Goal: Complete application form

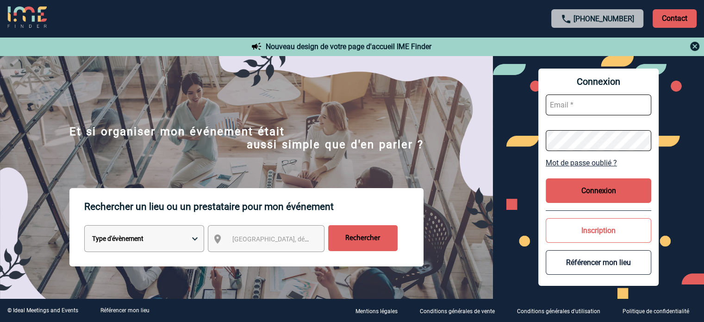
type input "tthiam@ime-groupe.com"
click at [604, 187] on button "Connexion" at bounding box center [599, 190] width 106 height 25
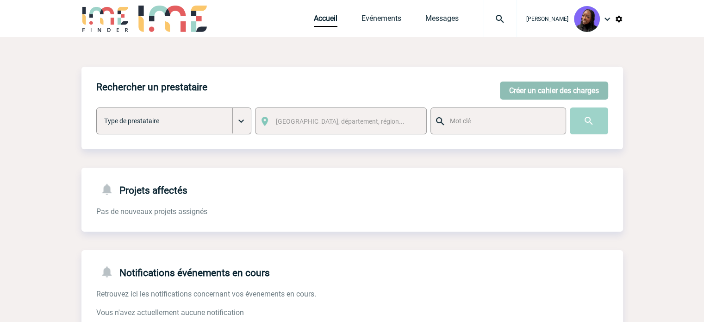
click at [537, 87] on button "Créer un cahier des charges" at bounding box center [554, 90] width 108 height 18
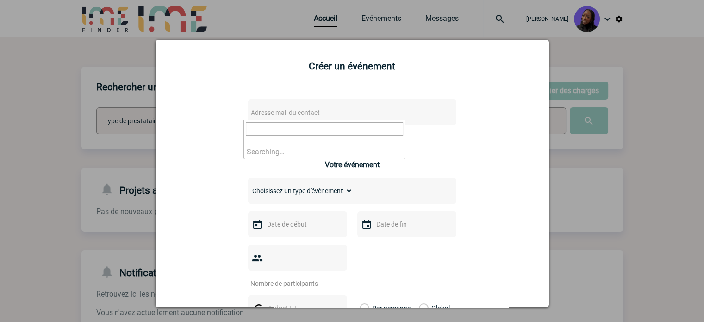
click at [274, 109] on span "Adresse mail du contact" at bounding box center [328, 112] width 162 height 13
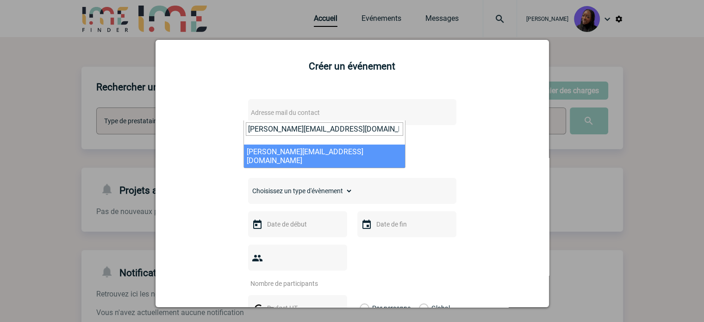
type input "Anne-Catherine.Marka@sanofi.com"
select select "132913"
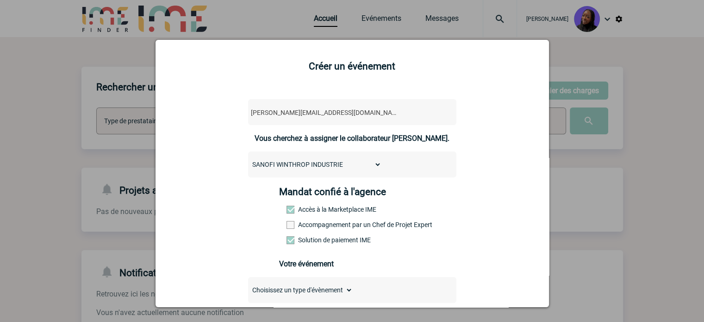
click at [325, 227] on label "Accompagnement par un Chef de Projet Expert" at bounding box center [307, 224] width 41 height 7
click at [0, 0] on input "Accompagnement par un Chef de Projet Expert" at bounding box center [0, 0] width 0 height 0
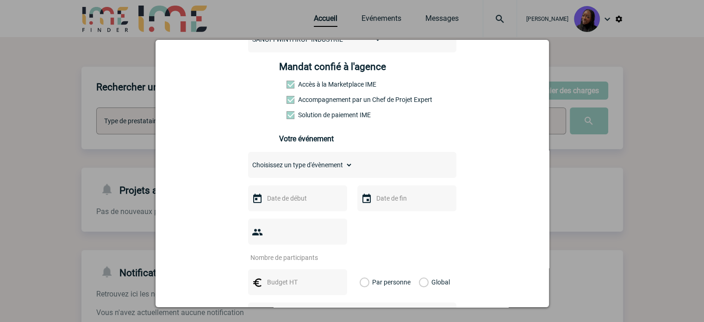
scroll to position [139, 0]
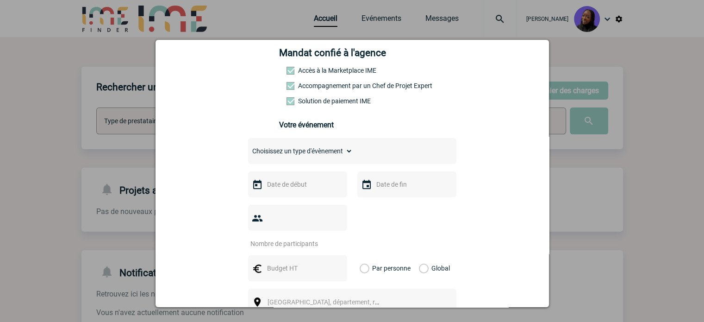
click at [280, 150] on select "Choisissez un type d'évènement Séminaire avec nuitée Séminaire sans nuitée Repa…" at bounding box center [300, 150] width 105 height 13
select select "3"
click at [248, 147] on select "Choisissez un type d'évènement Séminaire avec nuitée Séminaire sans nuitée Repa…" at bounding box center [300, 150] width 105 height 13
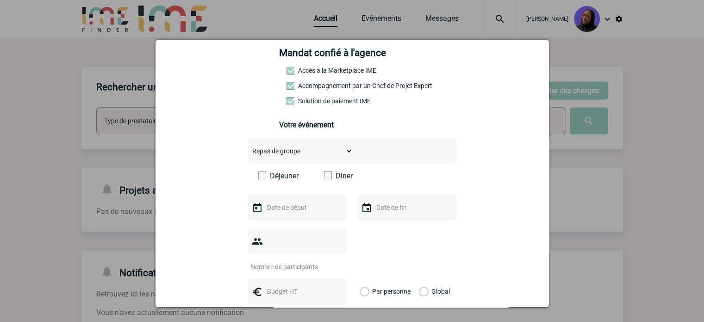
scroll to position [231, 0]
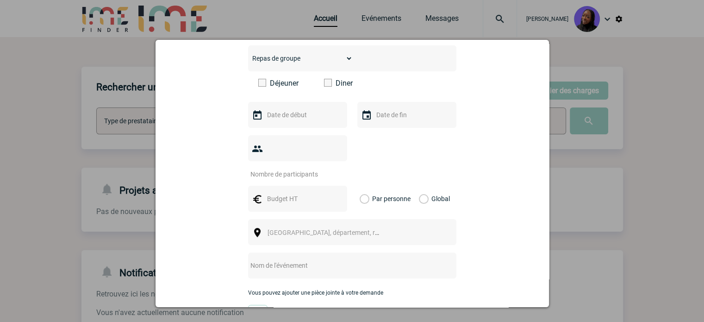
click at [326, 86] on span at bounding box center [328, 83] width 8 height 8
click at [0, 0] on input "Diner" at bounding box center [0, 0] width 0 height 0
click at [286, 121] on input "text" at bounding box center [297, 115] width 64 height 12
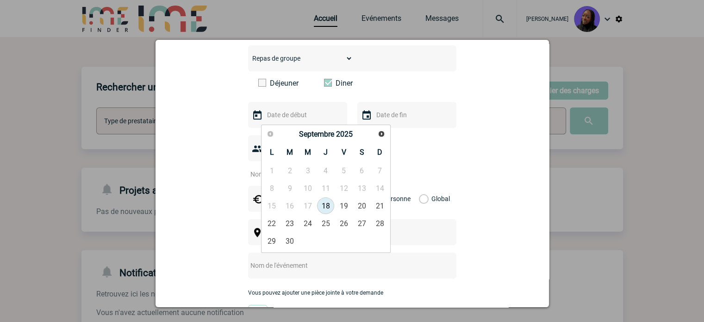
click at [388, 135] on div "Précédent Suivant Septembre 2025" at bounding box center [326, 134] width 126 height 16
click at [383, 131] on span "Suivant" at bounding box center [381, 133] width 7 height 7
click at [268, 204] on link "10" at bounding box center [271, 205] width 17 height 17
type input "10-11-2025"
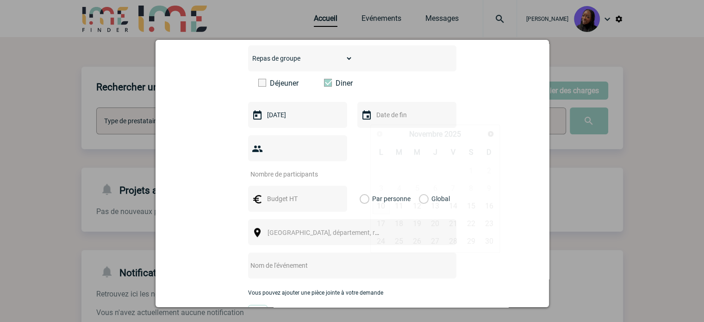
click at [398, 114] on input "text" at bounding box center [406, 115] width 64 height 12
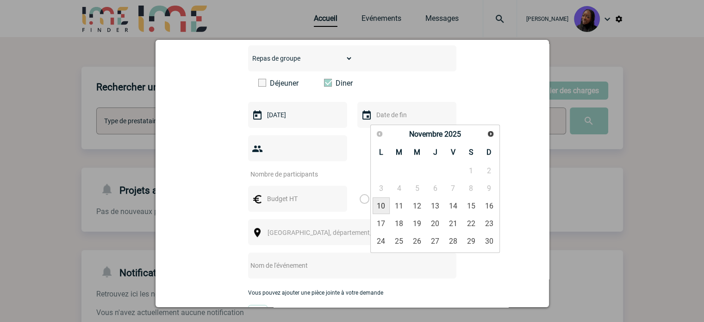
click at [382, 205] on link "10" at bounding box center [381, 205] width 17 height 17
type input "10-11-2025"
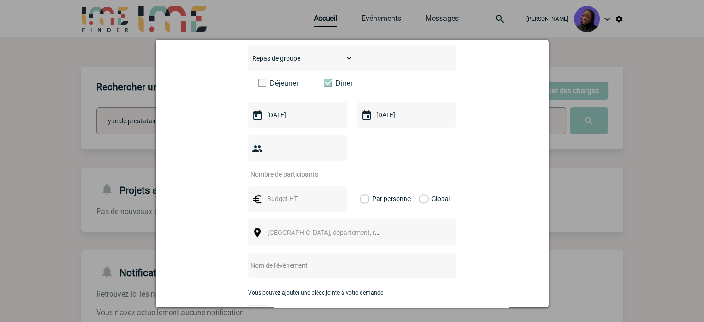
click at [277, 168] on input "number" at bounding box center [291, 174] width 87 height 12
type input "50"
click at [283, 193] on input "text" at bounding box center [297, 199] width 64 height 12
type input "3500"
click at [420, 186] on label "Global" at bounding box center [422, 199] width 6 height 26
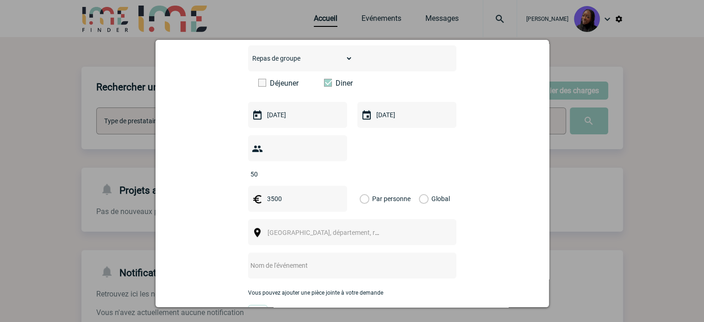
click at [0, 0] on input "Global" at bounding box center [0, 0] width 0 height 0
click at [280, 229] on span "Ville, département, région..." at bounding box center [332, 232] width 129 height 7
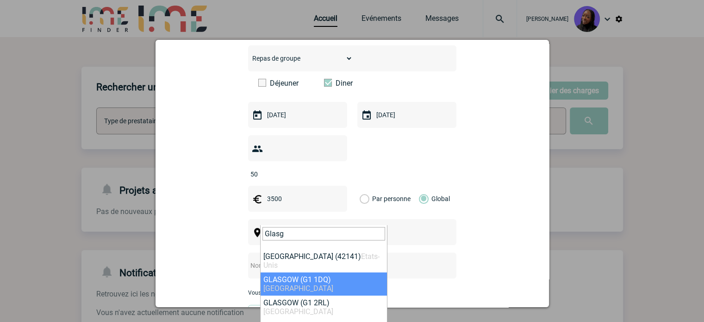
type input "Glasg"
drag, startPoint x: 317, startPoint y: 275, endPoint x: 278, endPoint y: 253, distance: 45.0
select select "317257"
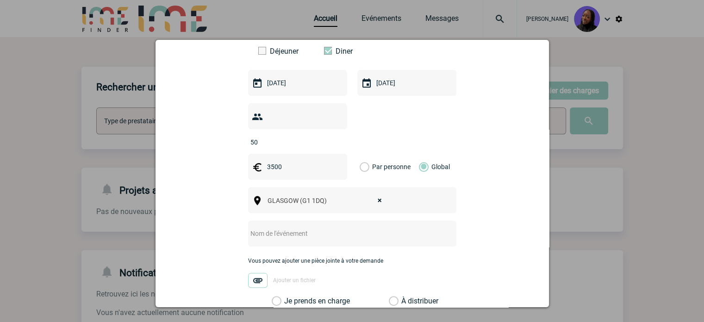
scroll to position [278, 0]
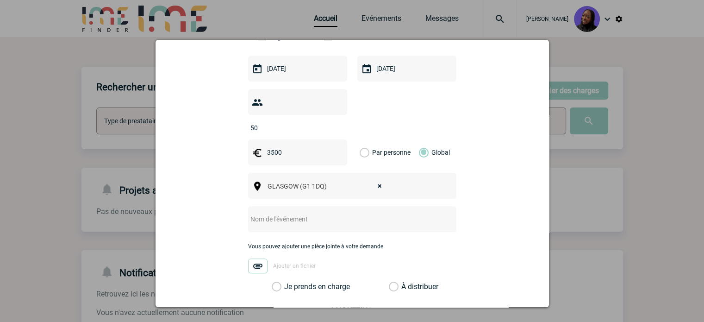
click at [302, 213] on input "text" at bounding box center [340, 219] width 184 height 12
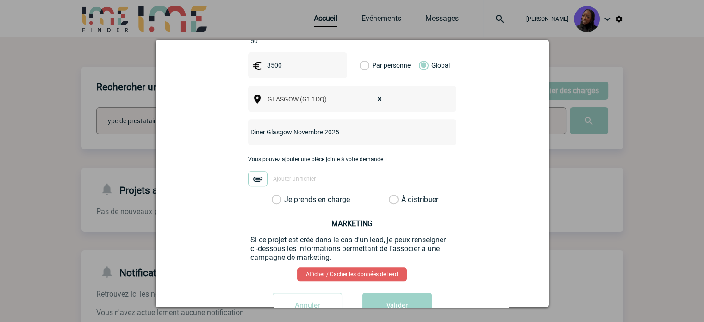
scroll to position [383, 0]
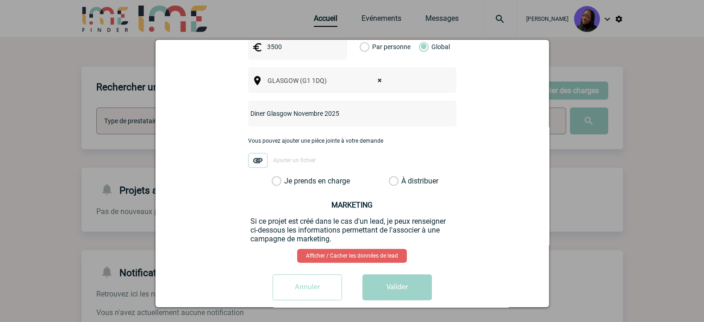
type input "Diner Glasgow Novembre 2025"
click at [275, 176] on label "Je prends en charge" at bounding box center [280, 180] width 16 height 9
click at [0, 0] on input "Je prends en charge" at bounding box center [0, 0] width 0 height 0
click at [396, 275] on button "Valider" at bounding box center [397, 287] width 69 height 26
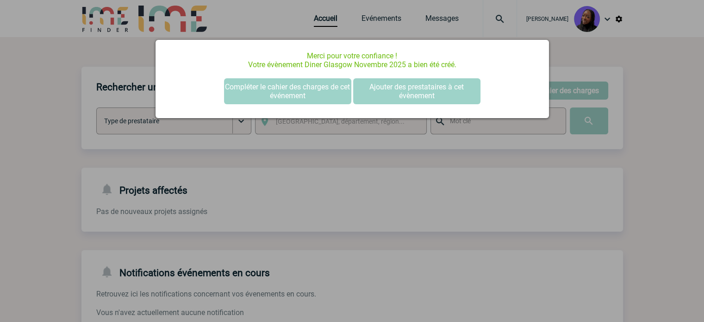
scroll to position [0, 0]
click at [288, 88] on button "Compléter le cahier des charges de cet événement" at bounding box center [287, 91] width 127 height 26
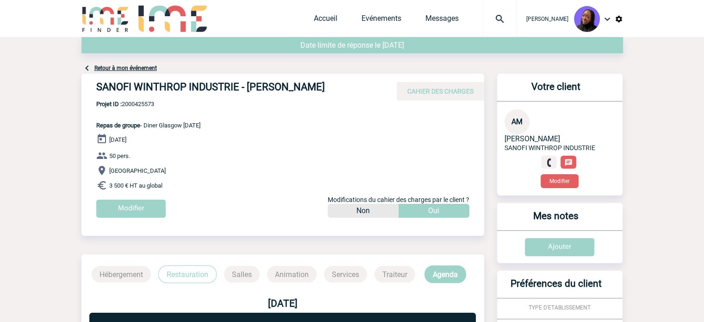
click at [288, 88] on h4 "SANOFI WINTHROP INDUSTRIE - [PERSON_NAME]" at bounding box center [235, 89] width 278 height 16
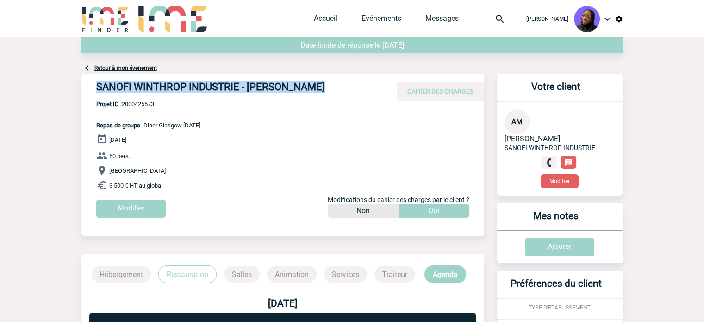
click at [288, 88] on h4 "SANOFI WINTHROP INDUSTRIE - Anne-Catherine MARKA" at bounding box center [235, 89] width 278 height 16
copy div "SANOFI WINTHROP INDUSTRIE - Anne-Catherine MARKA"
click at [215, 82] on h4 "SANOFI WINTHROP INDUSTRIE - Anne-Catherine MARKA" at bounding box center [235, 89] width 278 height 16
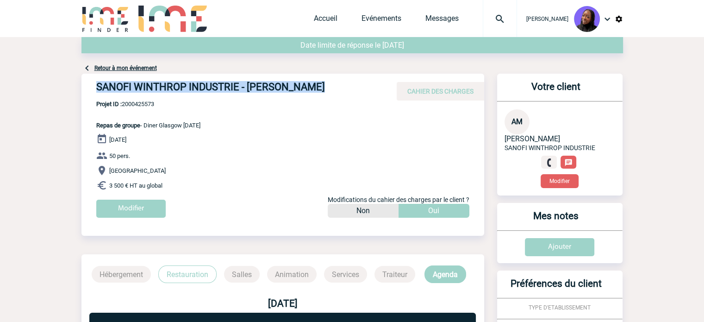
copy div "SANOFI WINTHROP INDUSTRIE - Anne-Catherine MARKA"
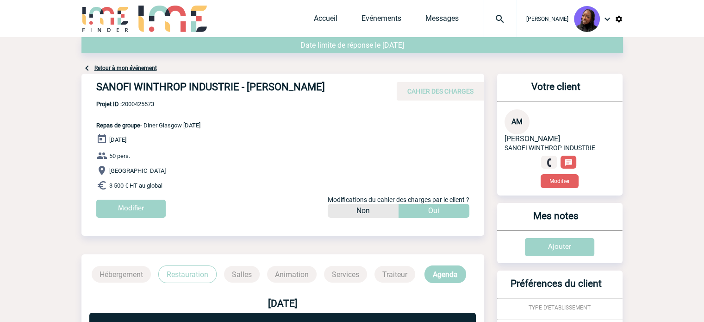
click at [150, 103] on span "Projet ID : 2000425573" at bounding box center [148, 103] width 104 height 7
copy span "2000425573"
drag, startPoint x: 191, startPoint y: 190, endPoint x: 94, endPoint y: 125, distance: 116.3
click at [94, 125] on div "SANOFI WINTHROP INDUSTRIE - Anne-Catherine MARKA CAHIER DES CHARGES SANOFI WINT…" at bounding box center [282, 149] width 403 height 151
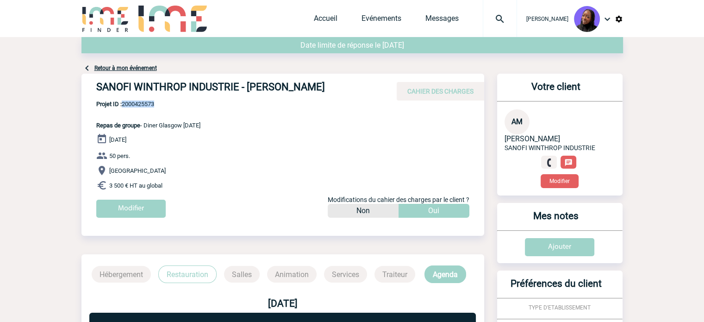
copy div "Repas de groupe - Diner Glasgow Novembre 2025 10 Novembre 2025 50 pers. GLASGOW…"
click at [212, 86] on h4 "SANOFI WINTHROP INDUSTRIE - Anne-Catherine MARKA" at bounding box center [235, 89] width 278 height 16
drag, startPoint x: 238, startPoint y: 84, endPoint x: 100, endPoint y: 76, distance: 139.1
click at [100, 76] on div "SANOFI WINTHROP INDUSTRIE - Anne-Catherine MARKA CAHIER DES CHARGES" at bounding box center [282, 87] width 403 height 27
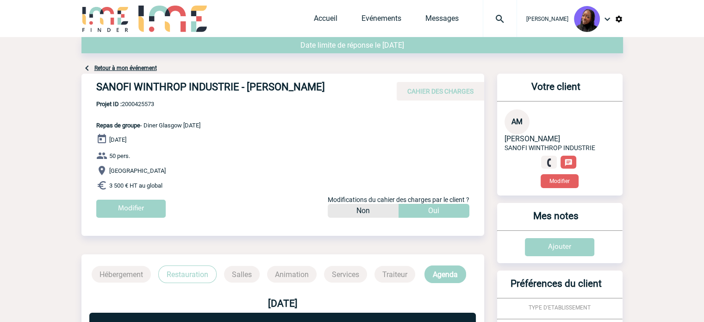
click at [240, 89] on h4 "SANOFI WINTHROP INDUSTRIE - Anne-Catherine MARKA" at bounding box center [235, 89] width 278 height 16
drag, startPoint x: 241, startPoint y: 86, endPoint x: 86, endPoint y: 87, distance: 155.1
click at [86, 87] on div "SANOFI WINTHROP INDUSTRIE - Anne-Catherine MARKA CAHIER DES CHARGES" at bounding box center [282, 87] width 403 height 27
copy h4 "SANOFI WINTHROP INDUSTRIE"
drag, startPoint x: 361, startPoint y: 87, endPoint x: 248, endPoint y: 89, distance: 113.0
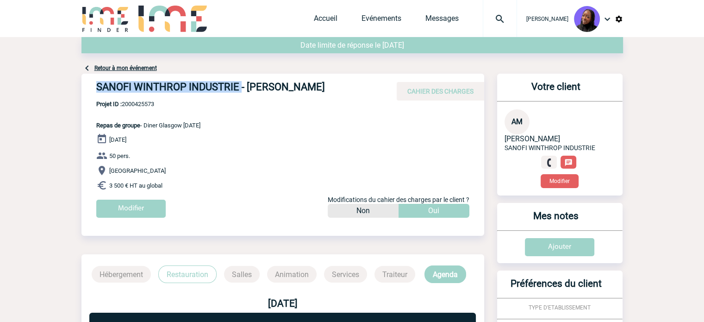
click at [248, 89] on h4 "SANOFI WINTHROP INDUSTRIE - Anne-Catherine MARKA" at bounding box center [235, 89] width 278 height 16
copy h4 "Anne-Catherine MARKA"
click at [317, 14] on link "Accueil" at bounding box center [326, 20] width 24 height 13
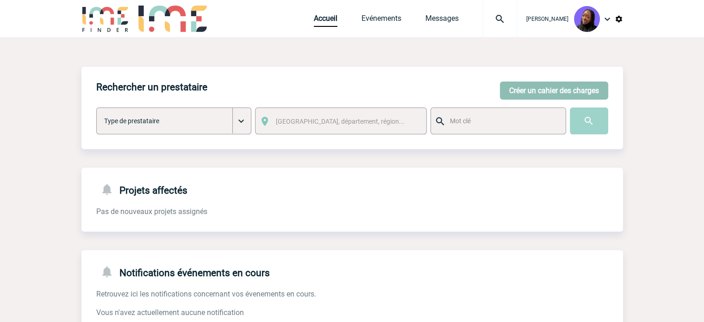
click at [533, 90] on button "Créer un cahier des charges" at bounding box center [554, 90] width 108 height 18
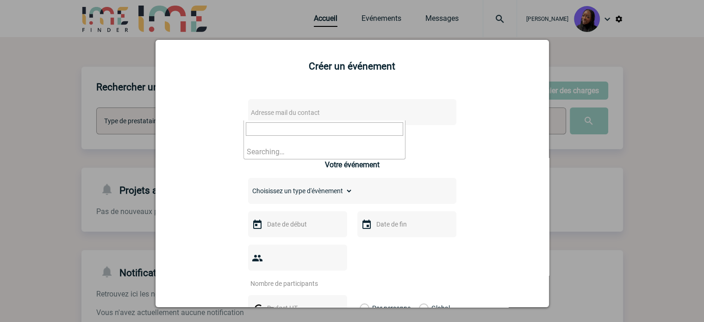
click at [307, 111] on span "Adresse mail du contact" at bounding box center [285, 112] width 69 height 7
drag, startPoint x: 302, startPoint y: 130, endPoint x: 125, endPoint y: 116, distance: 178.3
click at [125, 116] on body "Tabaski THIAM Accueil Evénements 0" at bounding box center [352, 235] width 704 height 470
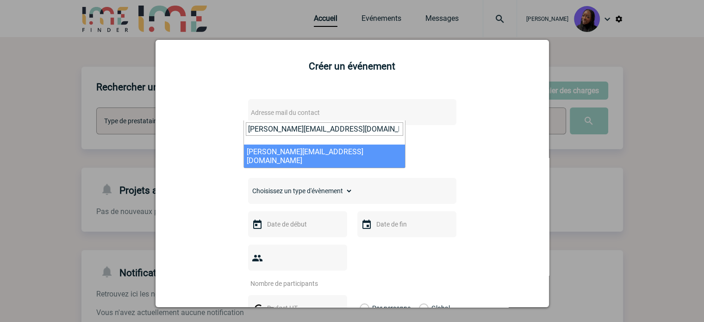
type input "Melanie.Berthou@sanofi.com"
select select "122658"
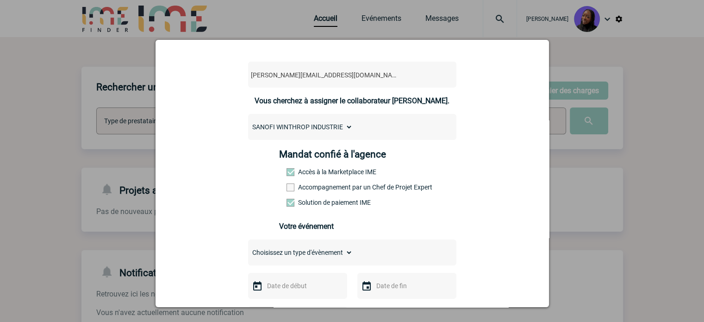
scroll to position [93, 0]
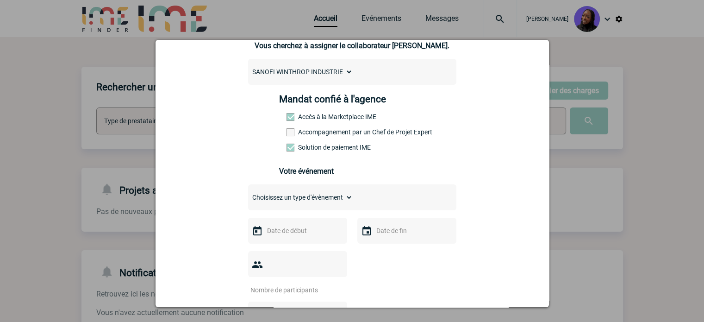
click at [308, 135] on label "Accompagnement par un Chef de Projet Expert" at bounding box center [307, 131] width 41 height 7
click at [0, 0] on input "Accompagnement par un Chef de Projet Expert" at bounding box center [0, 0] width 0 height 0
click at [304, 203] on select "Choisissez un type d'évènement Séminaire avec nuitée Séminaire sans nuitée Repa…" at bounding box center [300, 197] width 105 height 13
select select "4"
click at [248, 194] on select "Choisissez un type d'évènement Séminaire avec nuitée Séminaire sans nuitée Repa…" at bounding box center [300, 197] width 105 height 13
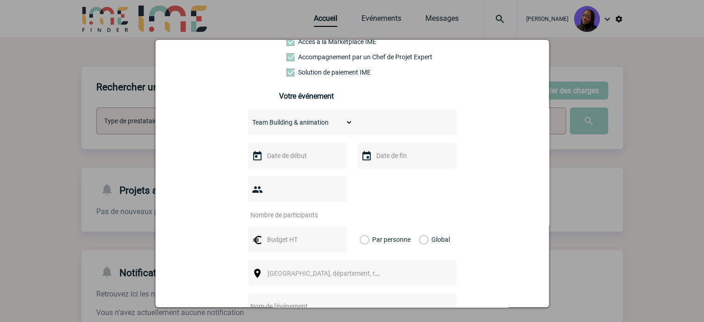
scroll to position [185, 0]
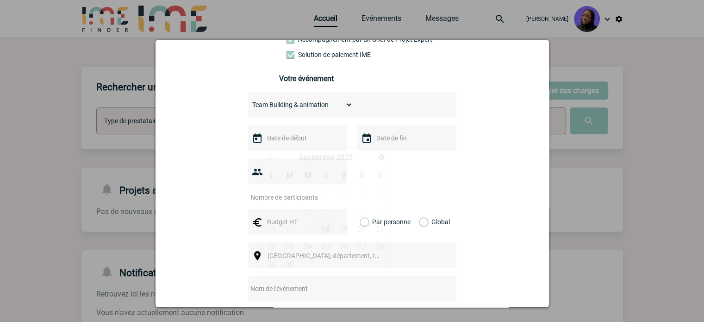
click at [289, 144] on input "text" at bounding box center [297, 138] width 64 height 12
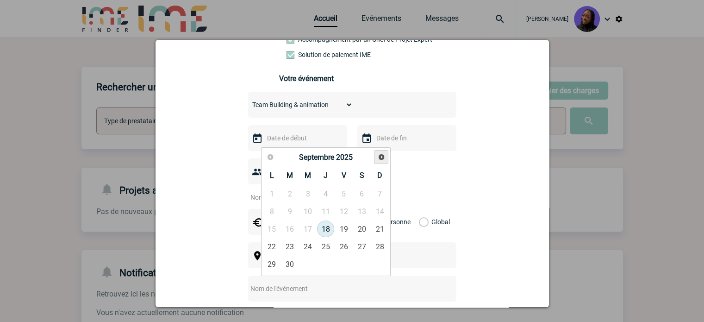
click at [383, 157] on span "Suivant" at bounding box center [381, 156] width 7 height 7
click at [288, 248] on link "18" at bounding box center [289, 246] width 17 height 17
type input "18-11-2025"
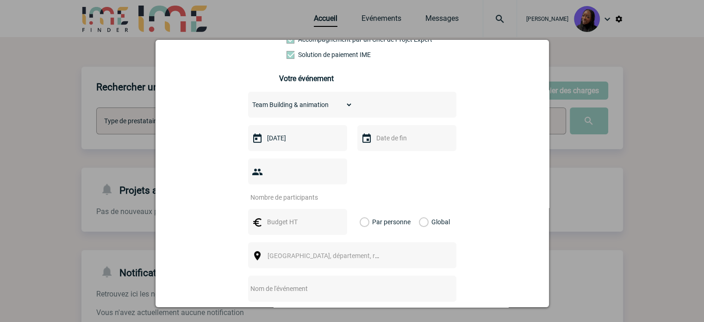
click at [419, 135] on input "text" at bounding box center [406, 138] width 64 height 12
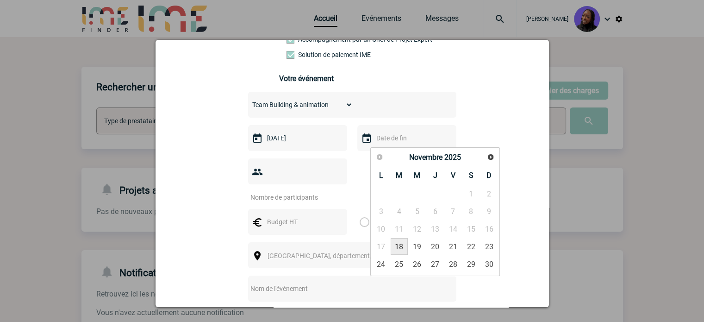
click at [404, 243] on link "18" at bounding box center [399, 246] width 17 height 17
type input "18-11-2025"
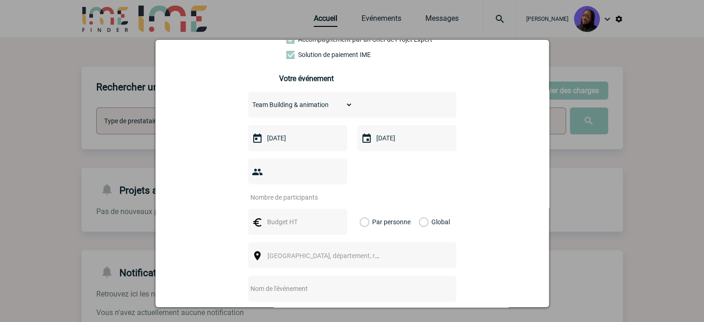
click at [289, 191] on input "number" at bounding box center [291, 197] width 87 height 12
type input "20"
click at [274, 216] on input "text" at bounding box center [297, 222] width 64 height 12
type input "2000"
click at [422, 209] on label "Global" at bounding box center [422, 222] width 6 height 26
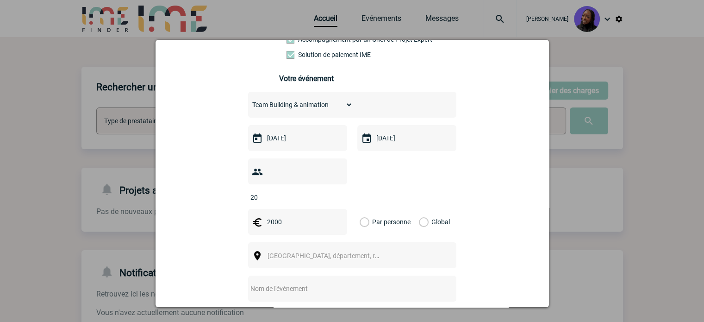
click at [0, 0] on input "Global" at bounding box center [0, 0] width 0 height 0
click at [367, 249] on span "Ville, département, région..." at bounding box center [327, 255] width 127 height 13
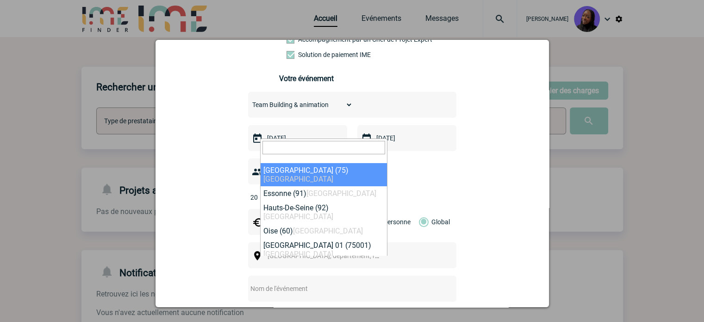
select select "3"
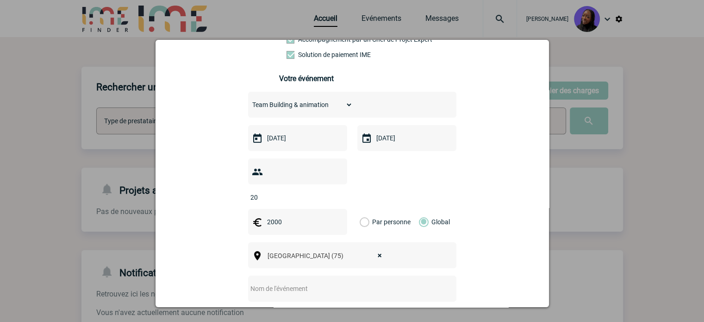
click at [299, 282] on input "text" at bounding box center [340, 288] width 184 height 12
paste input "Teambuilding Peinture Graffiti végétale collective d’une Fresque"
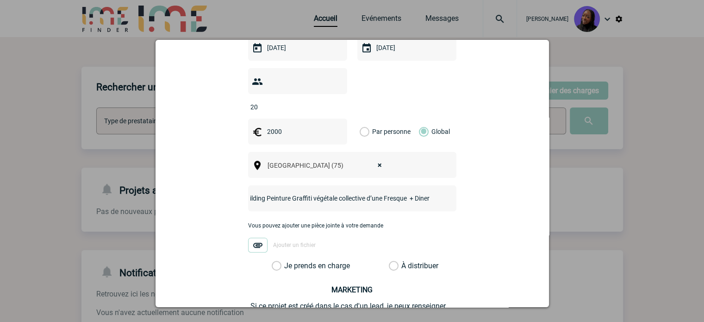
scroll to position [278, 0]
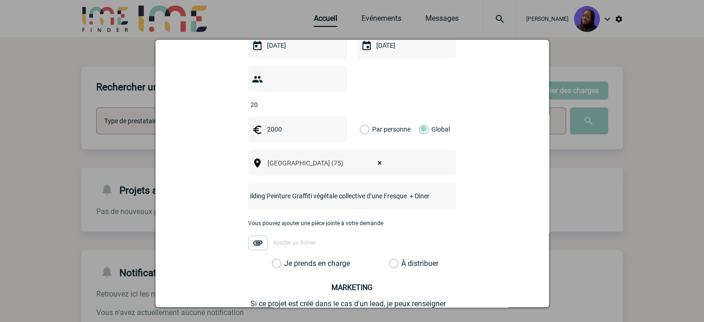
type input "Teambuilding Peinture Graffiti végétale collective d’une Fresque + Diner"
drag, startPoint x: 270, startPoint y: 248, endPoint x: 281, endPoint y: 229, distance: 21.1
click at [272, 259] on label "Je prends en charge" at bounding box center [280, 263] width 16 height 9
click at [0, 0] on input "Je prends en charge" at bounding box center [0, 0] width 0 height 0
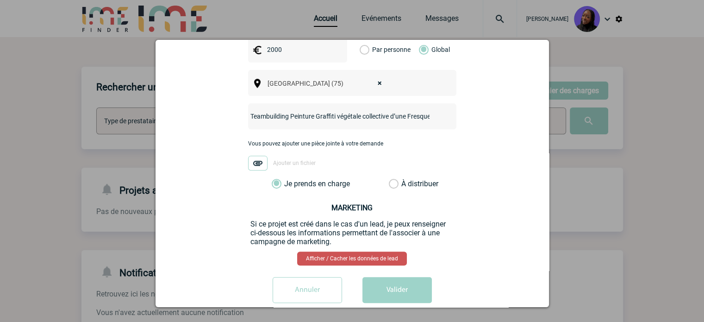
scroll to position [360, 0]
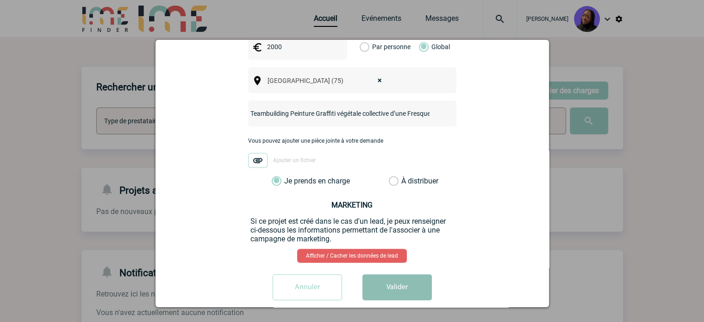
click at [383, 274] on button "Valider" at bounding box center [397, 287] width 69 height 26
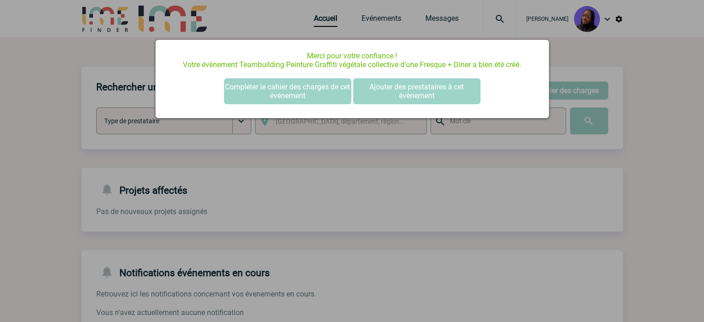
scroll to position [0, 0]
click at [286, 90] on button "Compléter le cahier des charges de cet événement" at bounding box center [287, 91] width 127 height 26
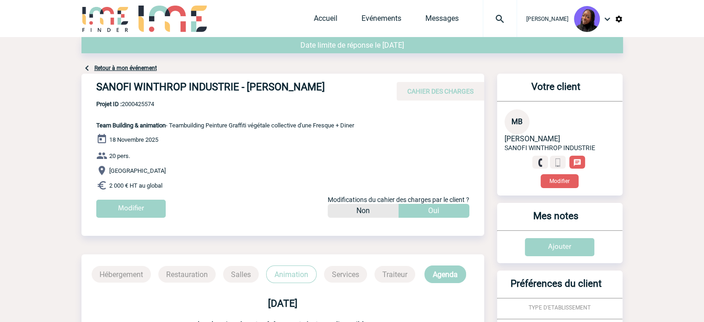
click at [222, 90] on h4 "SANOFI WINTHROP INDUSTRIE - [PERSON_NAME]" at bounding box center [235, 89] width 278 height 16
click at [219, 90] on h4 "SANOFI WINTHROP INDUSTRIE - [PERSON_NAME]" at bounding box center [235, 89] width 278 height 16
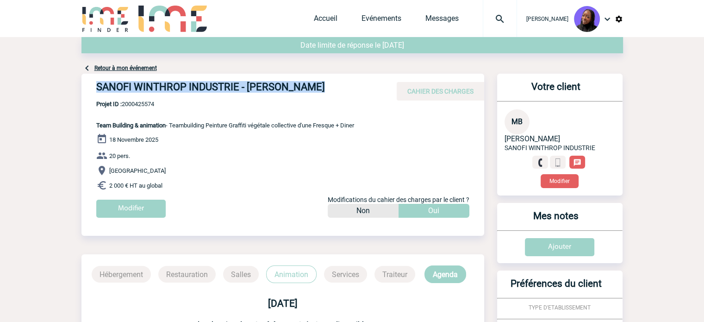
click at [219, 90] on h4 "SANOFI WINTHROP INDUSTRIE - [PERSON_NAME]" at bounding box center [235, 89] width 278 height 16
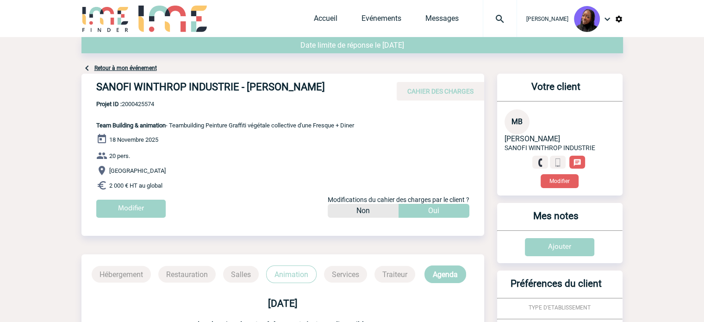
click at [130, 103] on span "Projet ID : 2000425574" at bounding box center [225, 103] width 258 height 7
copy span "2000425574"
drag, startPoint x: 172, startPoint y: 186, endPoint x: 95, endPoint y: 128, distance: 96.2
click at [95, 128] on div "SANOFI WINTHROP INDUSTRIE - [PERSON_NAME] CAHIER DES CHARGES SANOFI WINTHROP IN…" at bounding box center [282, 149] width 403 height 151
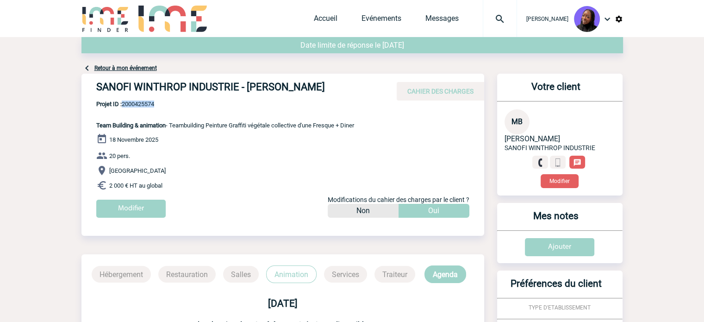
copy div "Team Building & animation - Teambuilding Peinture Graffiti végétale collective …"
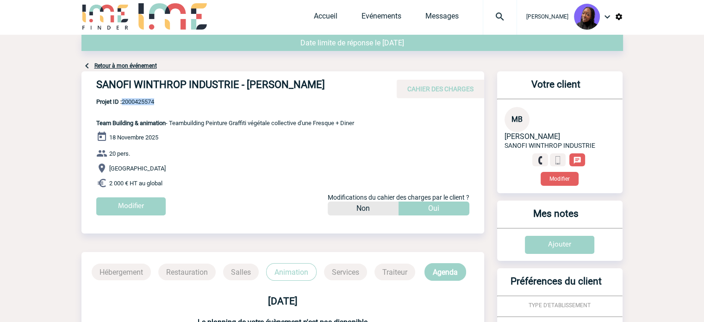
scroll to position [185, 0]
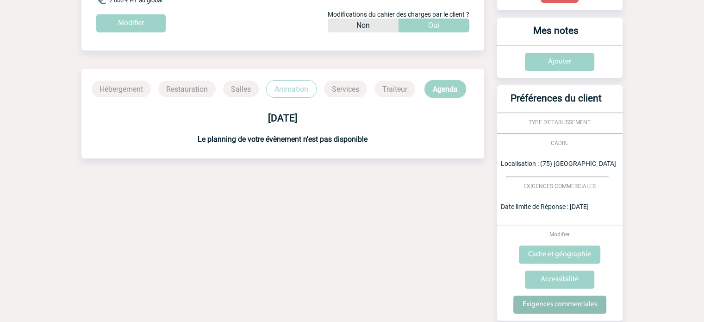
click at [580, 306] on input "Exigences commerciales" at bounding box center [559, 304] width 93 height 18
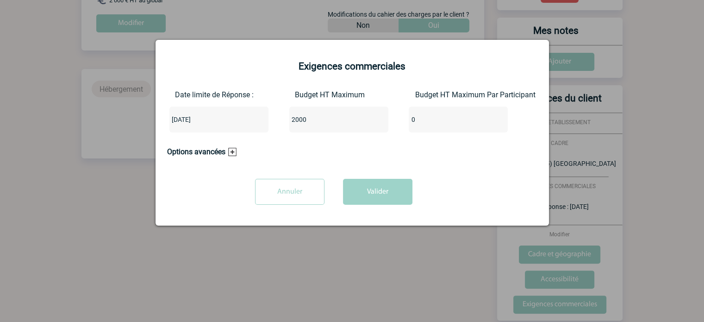
drag, startPoint x: 337, startPoint y: 120, endPoint x: 20, endPoint y: 89, distance: 318.2
click at [26, 94] on body "[PERSON_NAME] Accueil Evénements 0" at bounding box center [352, 90] width 704 height 550
type input "3500"
click at [380, 195] on button "Valider" at bounding box center [377, 192] width 69 height 26
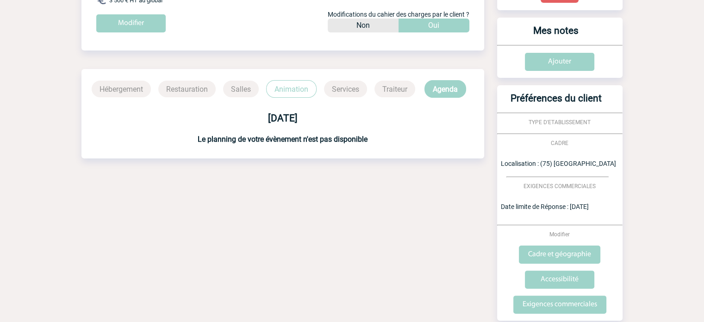
scroll to position [0, 0]
